Goal: Task Accomplishment & Management: Use online tool/utility

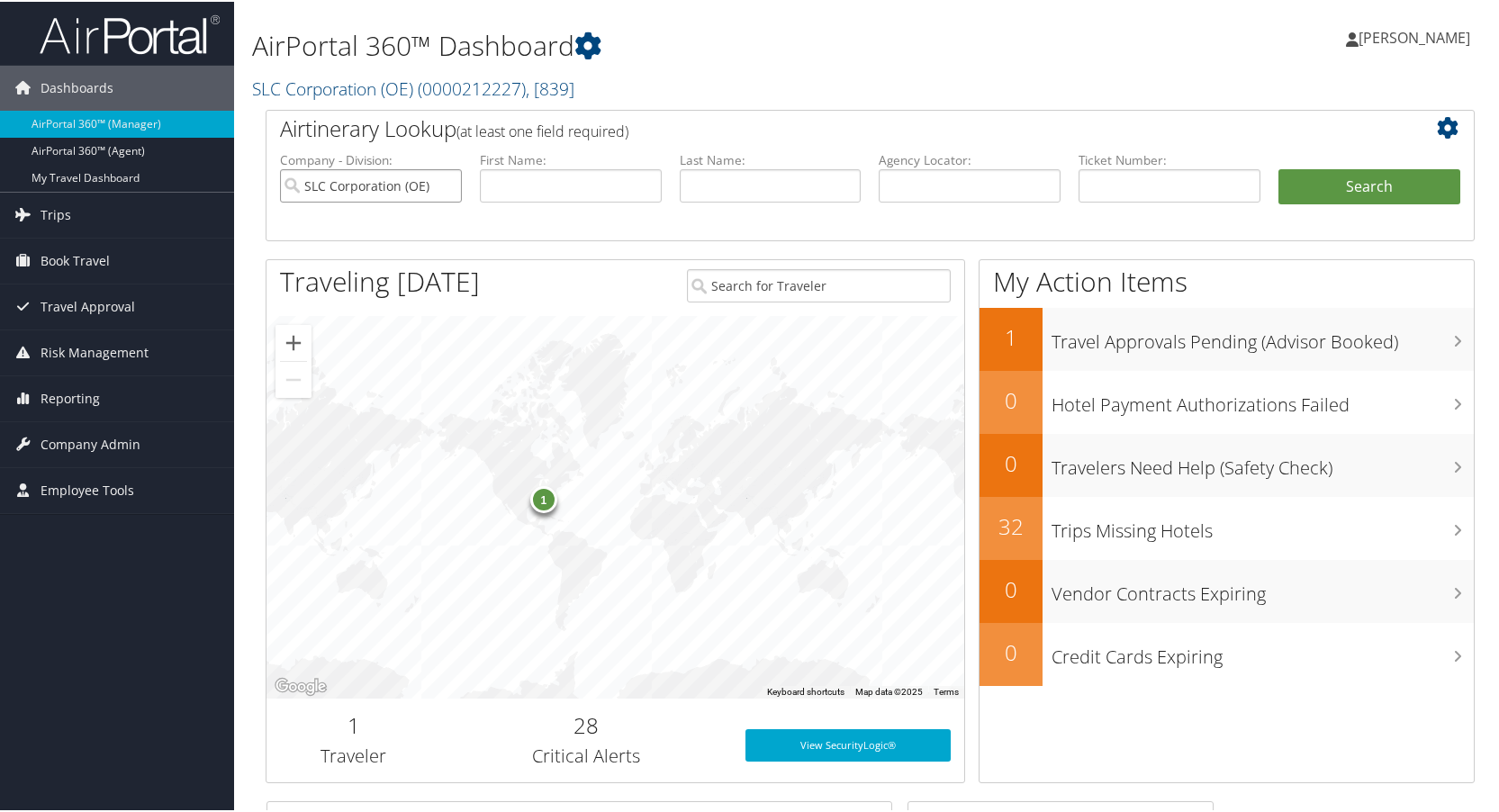
click at [445, 188] on input "SLC Corporation (OE)" at bounding box center [371, 183] width 182 height 33
click at [1139, 180] on input "text" at bounding box center [1170, 183] width 182 height 33
click at [1113, 179] on input "text" at bounding box center [1170, 183] width 182 height 33
type input "8900897561474"
click at [1333, 191] on button "Search" at bounding box center [1369, 185] width 182 height 36
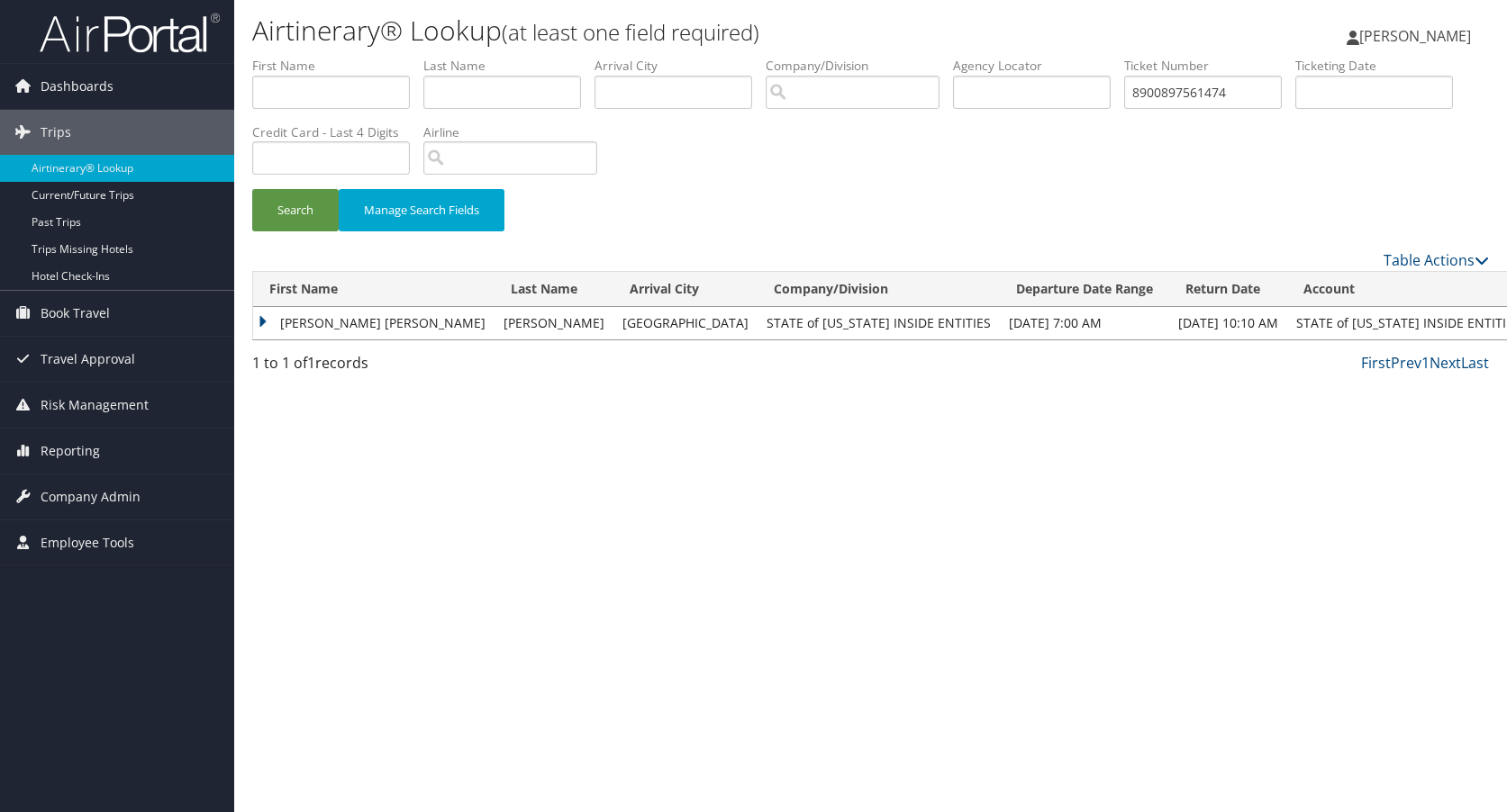
click at [262, 322] on td "KIMBERLY SUE" at bounding box center [373, 323] width 242 height 32
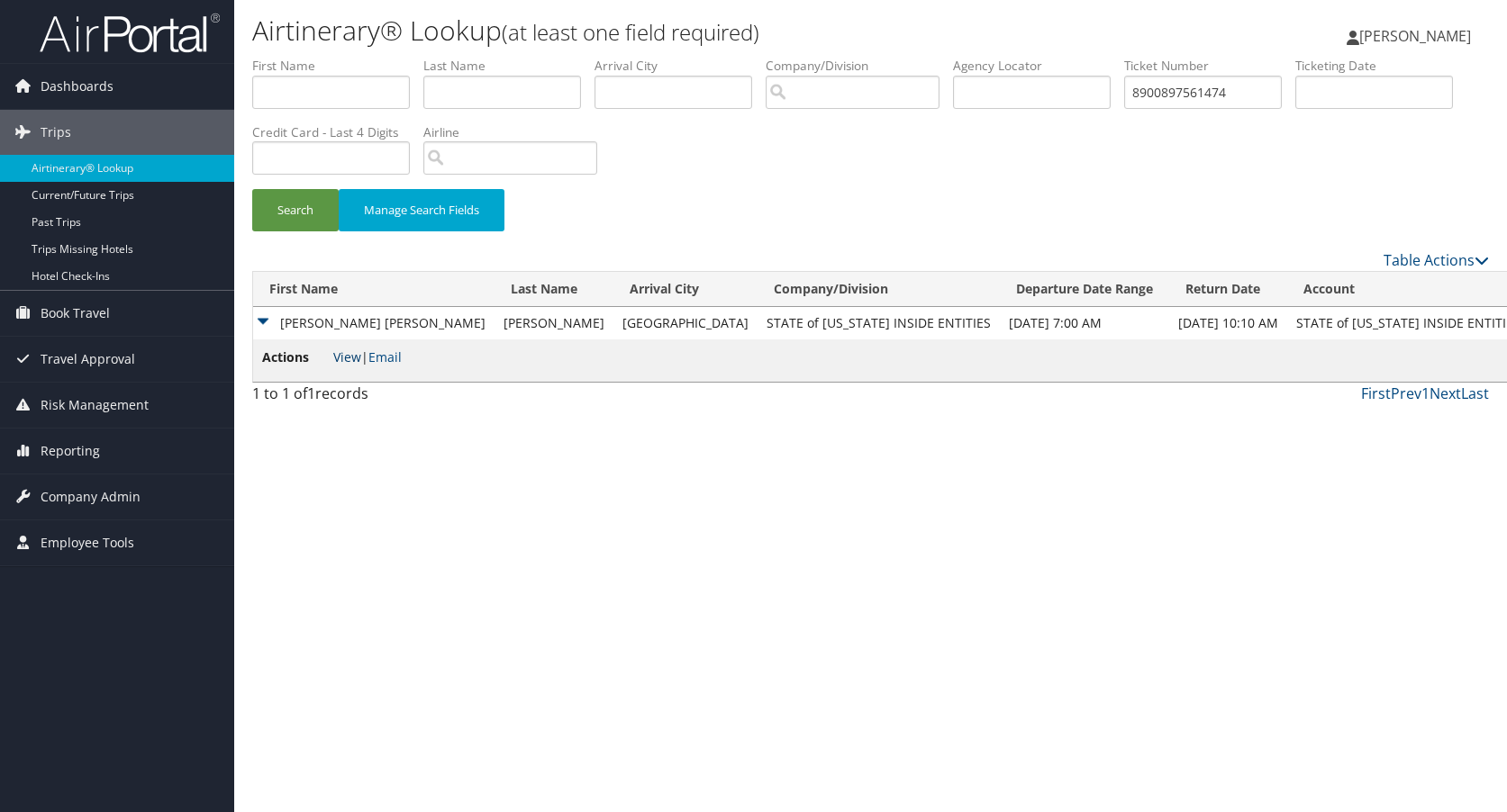
click at [346, 359] on link "View" at bounding box center [347, 357] width 28 height 17
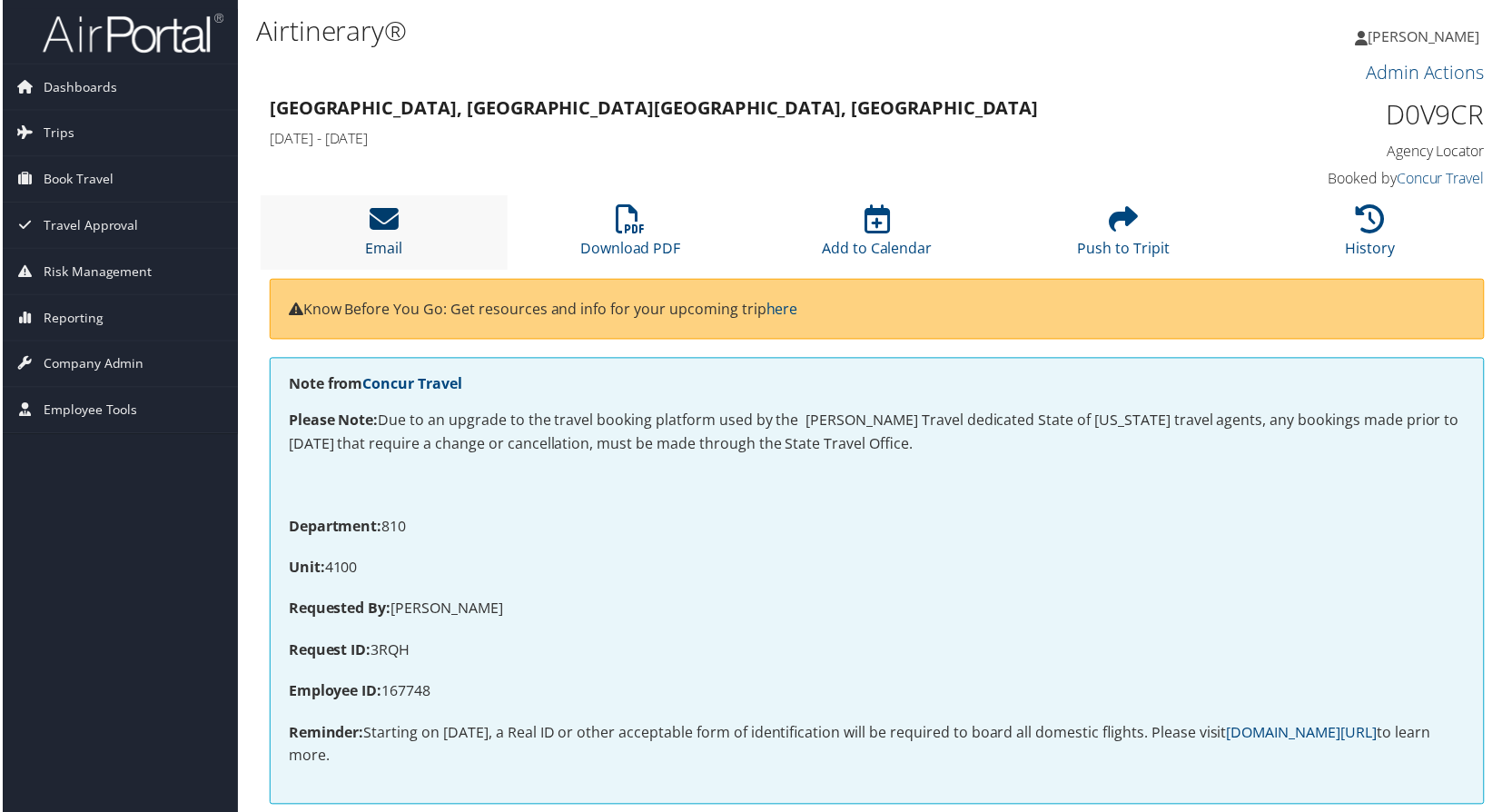
click at [385, 230] on icon at bounding box center [382, 220] width 29 height 29
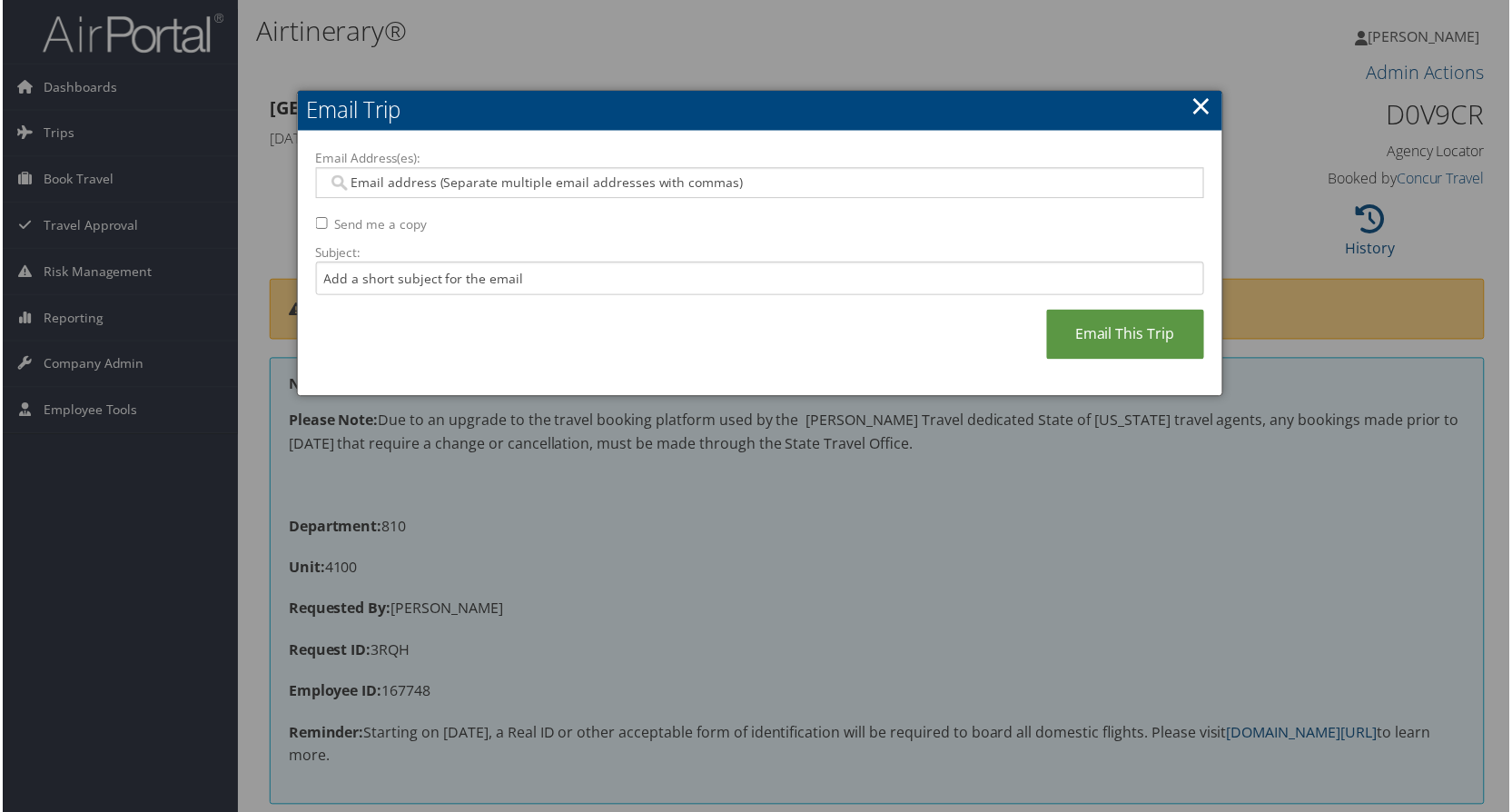
click at [413, 180] on input "Email Address(es):" at bounding box center [759, 183] width 867 height 18
paste input "kswashburn@utah.gov"
type input "kswashburn@utah.gov"
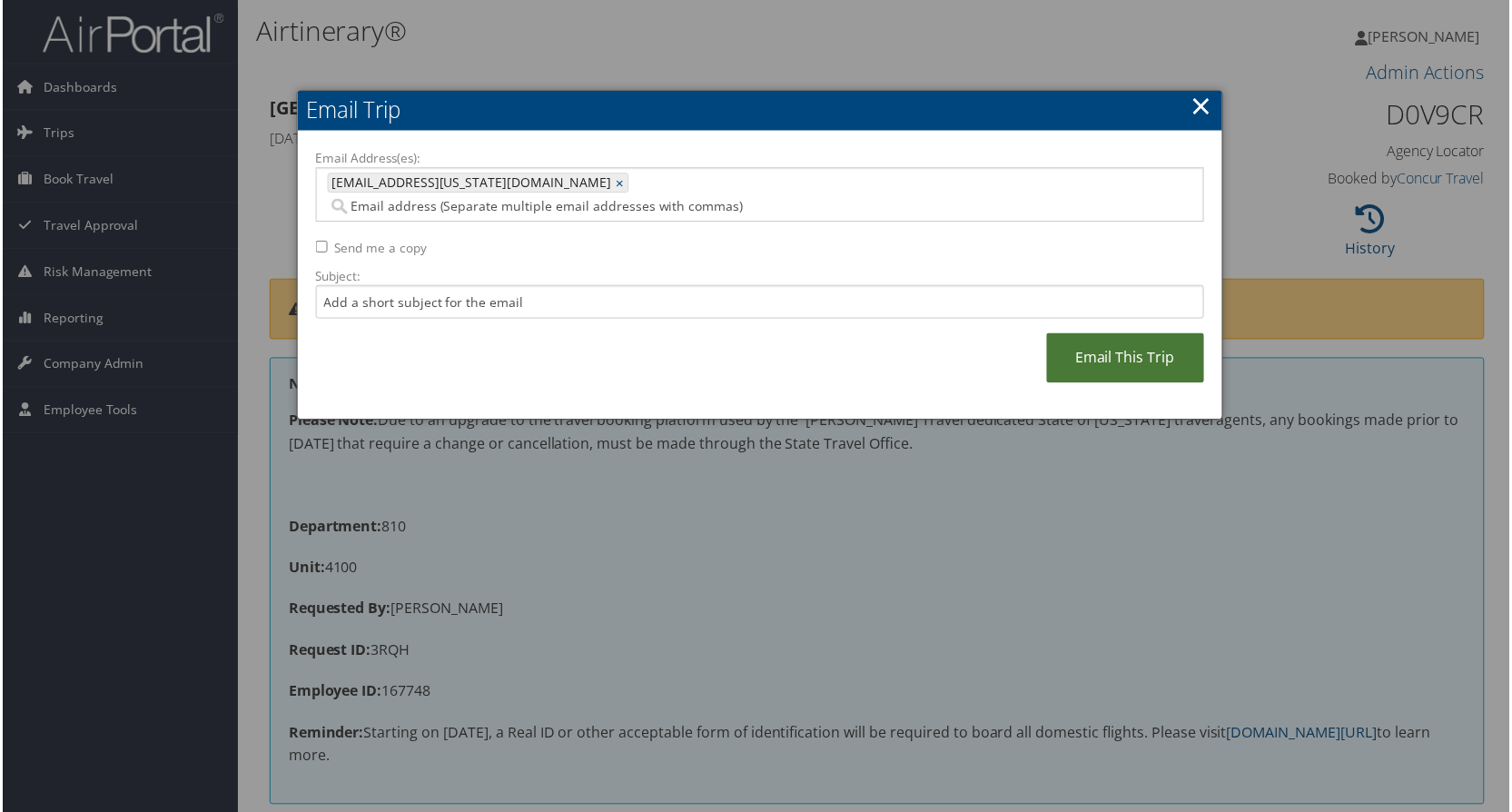
click at [1118, 334] on link "Email This Trip" at bounding box center [1127, 359] width 158 height 50
